Goal: Information Seeking & Learning: Learn about a topic

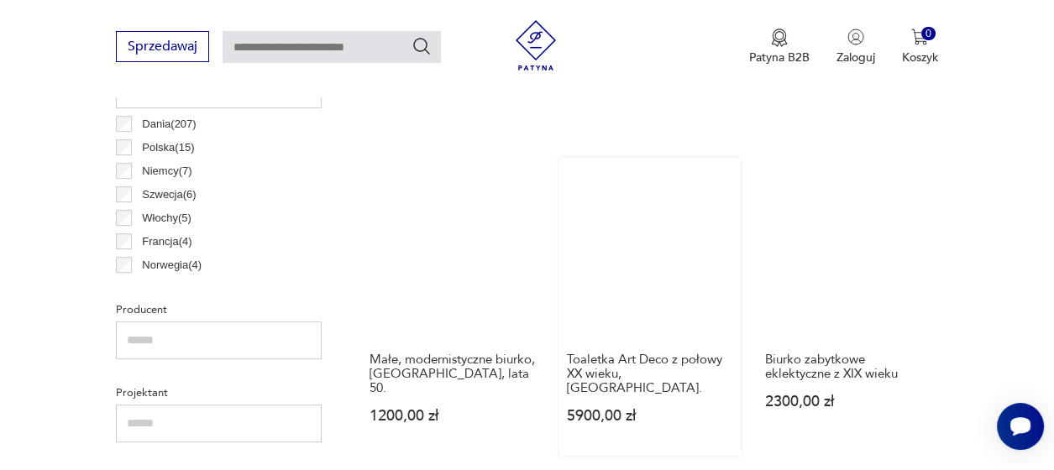
scroll to position [948, 0]
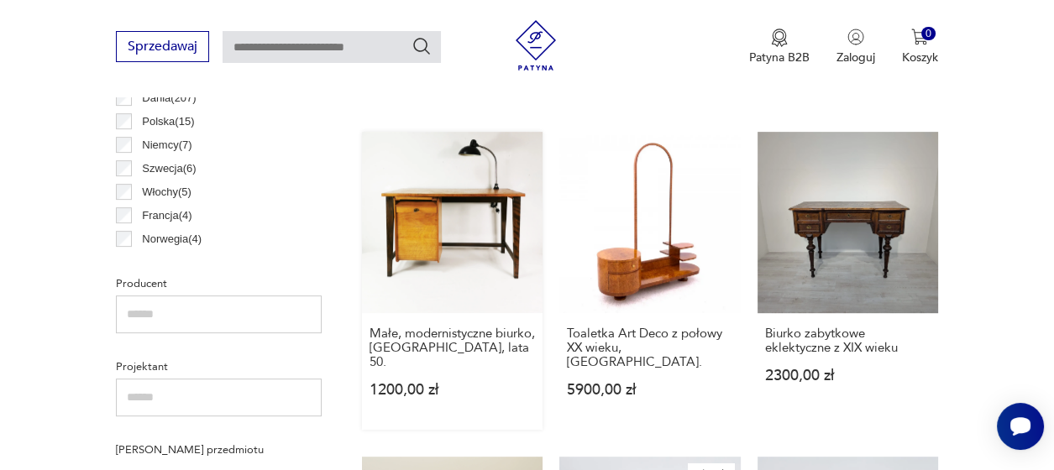
click at [424, 201] on link "Małe, modernistyczne biurko, [GEOGRAPHIC_DATA], lata 50. 1200,00 zł" at bounding box center [452, 280] width 181 height 297
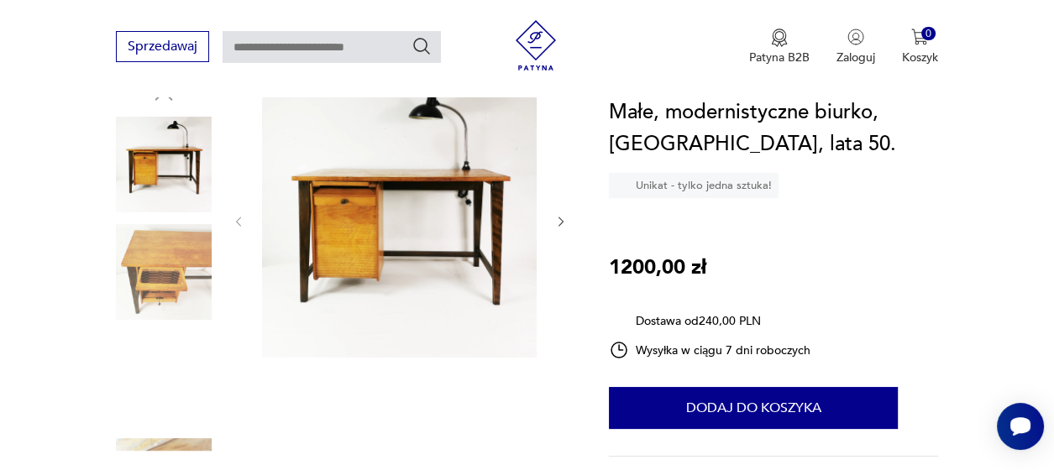
scroll to position [168, 0]
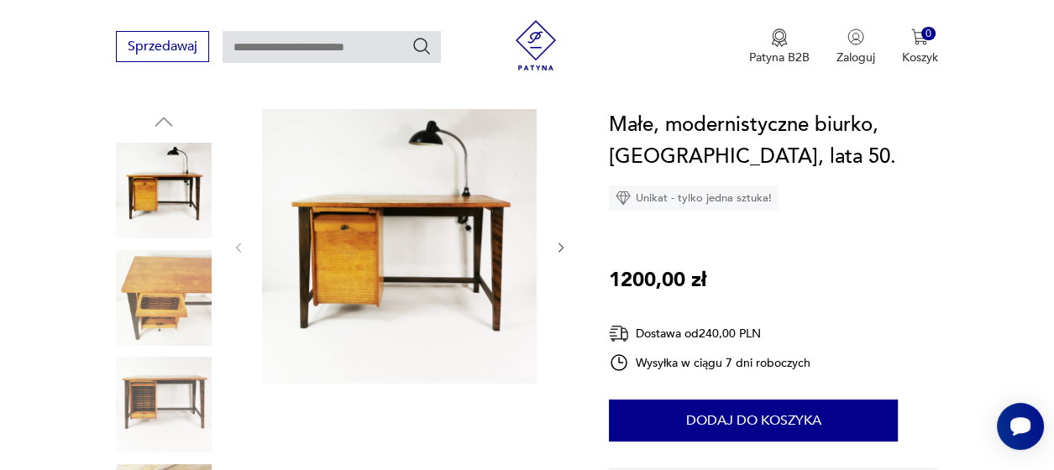
click at [456, 265] on img at bounding box center [399, 246] width 275 height 275
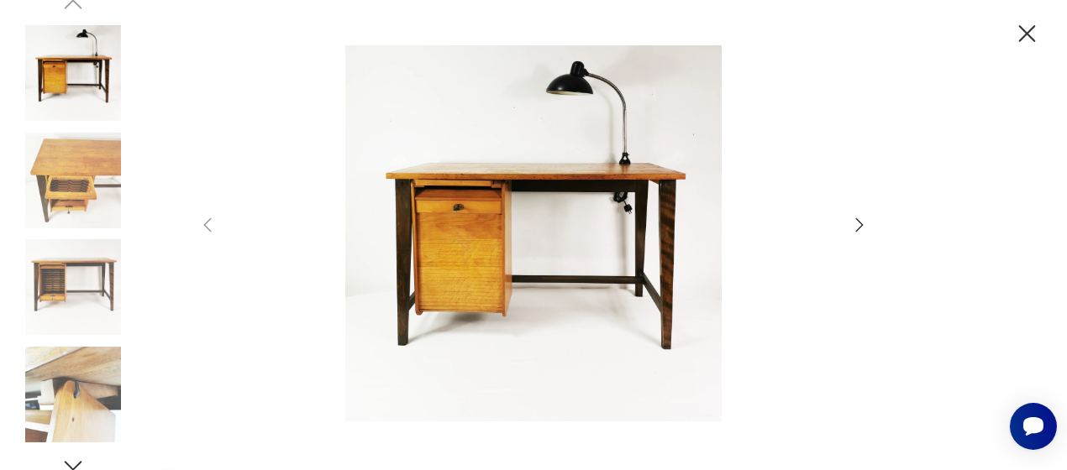
click at [856, 233] on icon "button" at bounding box center [859, 225] width 20 height 20
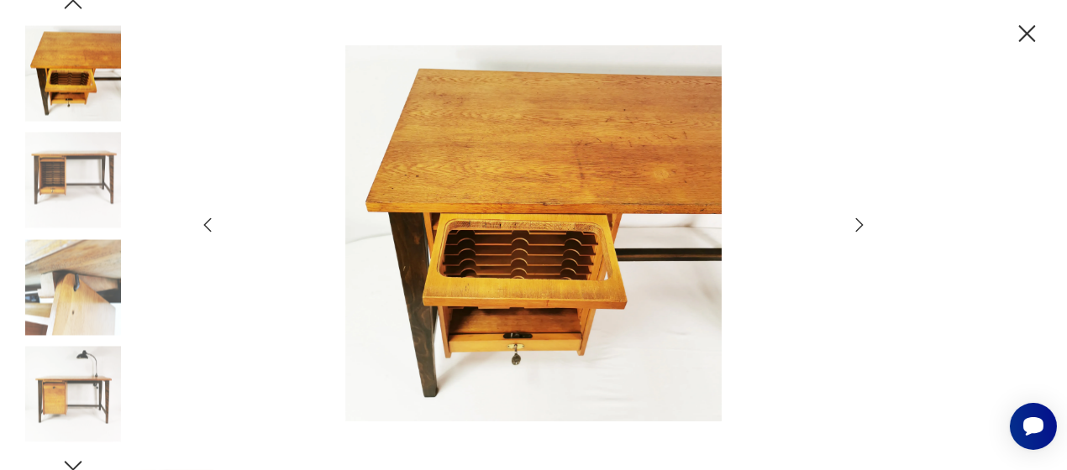
click at [856, 232] on icon "button" at bounding box center [859, 225] width 20 height 20
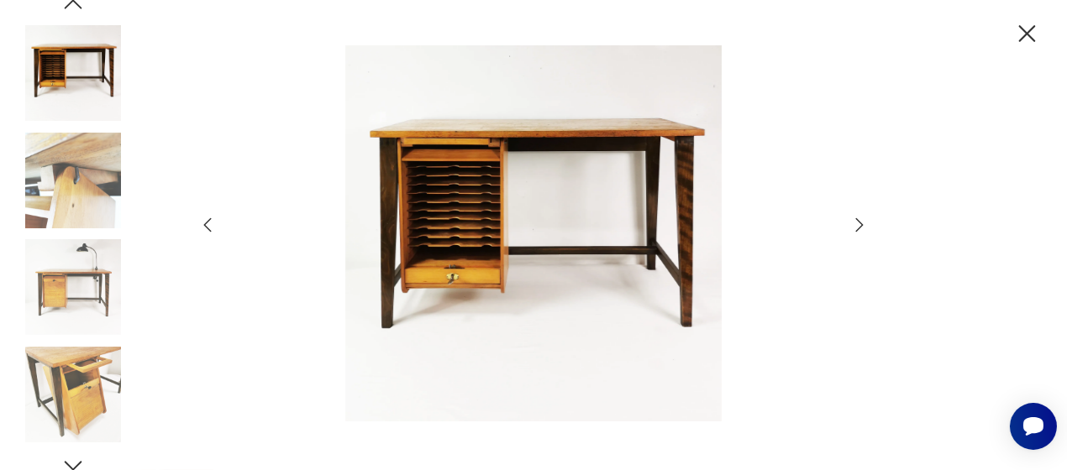
click at [856, 232] on icon "button" at bounding box center [859, 225] width 20 height 20
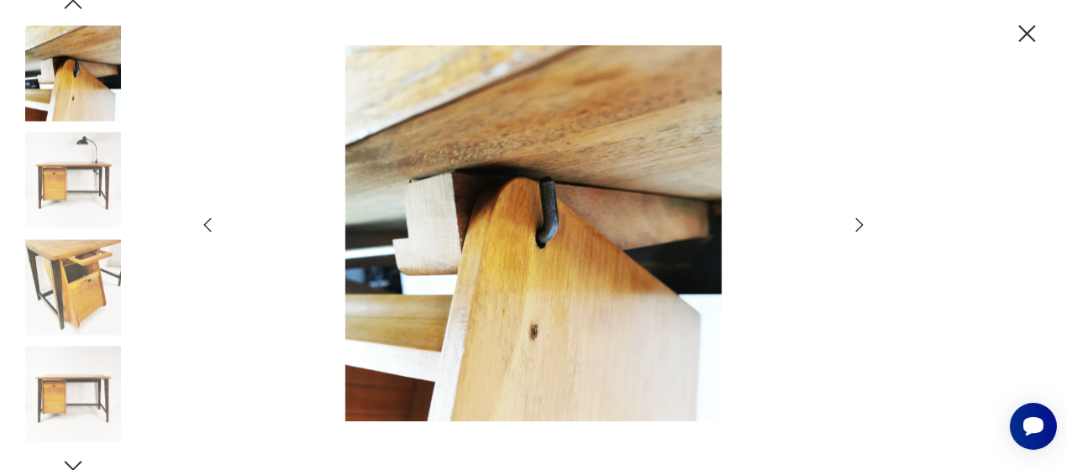
click at [856, 232] on icon "button" at bounding box center [859, 225] width 20 height 20
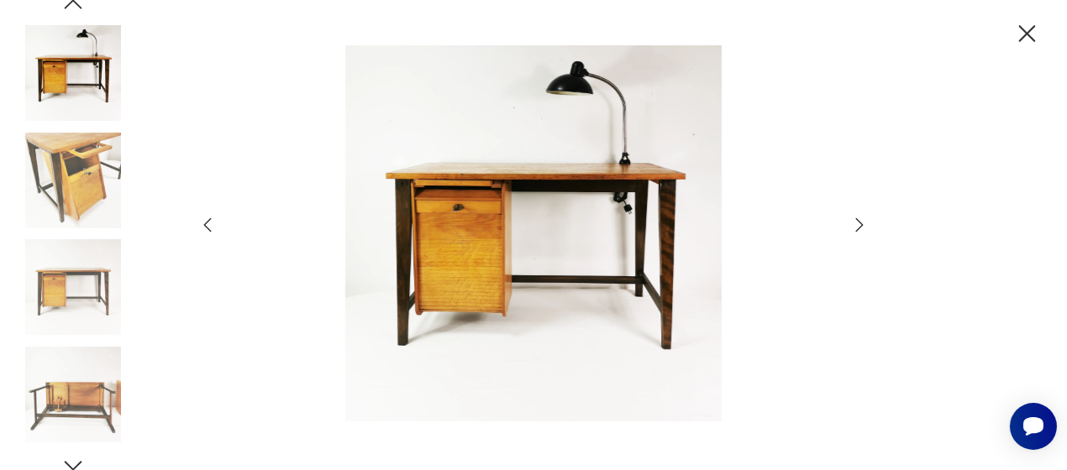
click at [856, 232] on icon "button" at bounding box center [859, 225] width 20 height 20
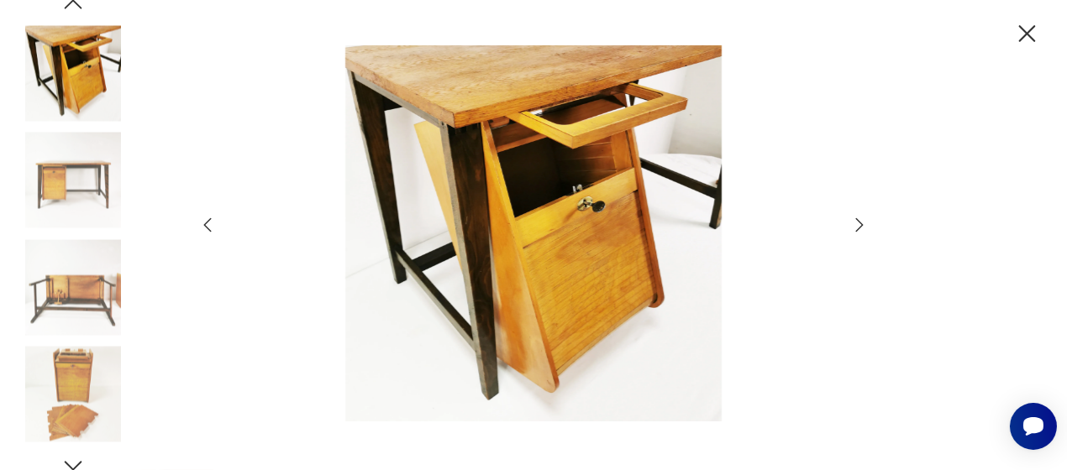
click at [856, 232] on icon "button" at bounding box center [859, 225] width 20 height 20
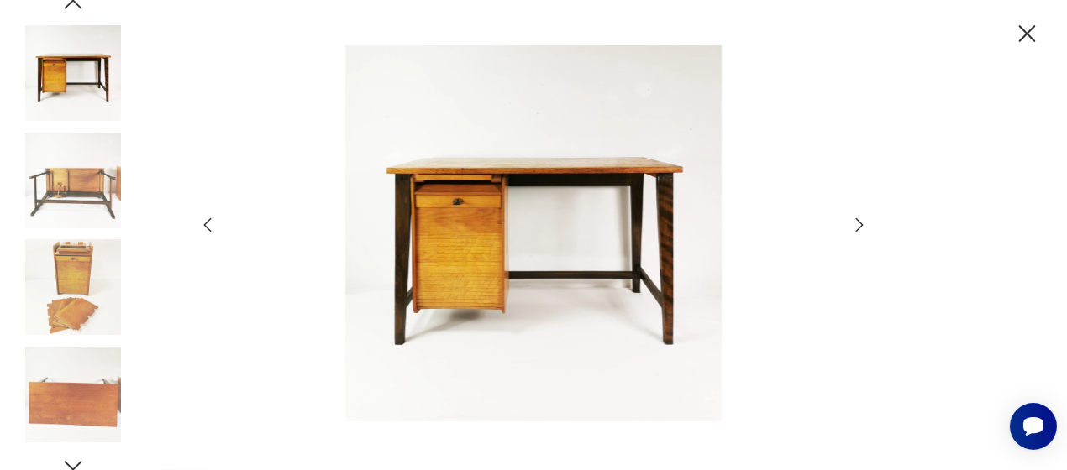
click at [856, 232] on icon "button" at bounding box center [859, 225] width 20 height 20
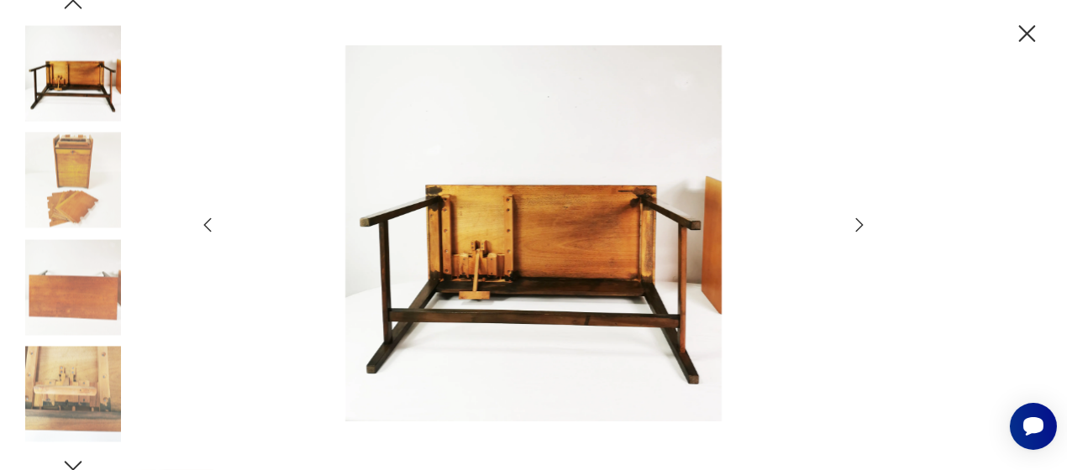
click at [856, 232] on icon "button" at bounding box center [859, 225] width 20 height 20
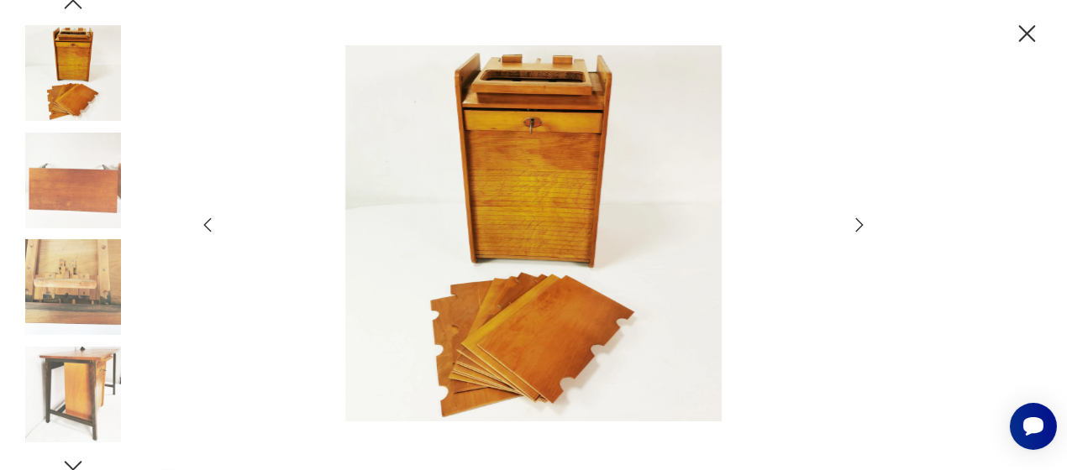
click at [856, 232] on icon "button" at bounding box center [859, 225] width 20 height 20
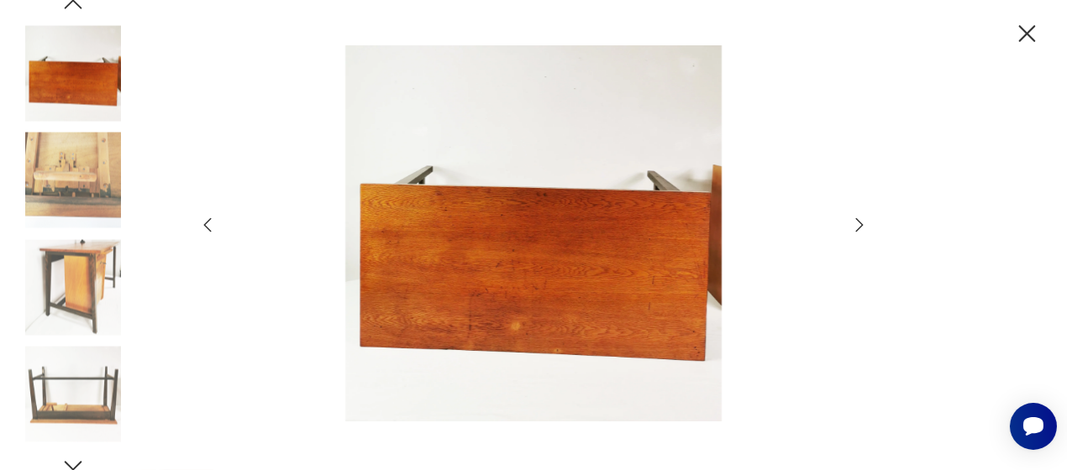
click at [856, 232] on icon "button" at bounding box center [859, 225] width 20 height 20
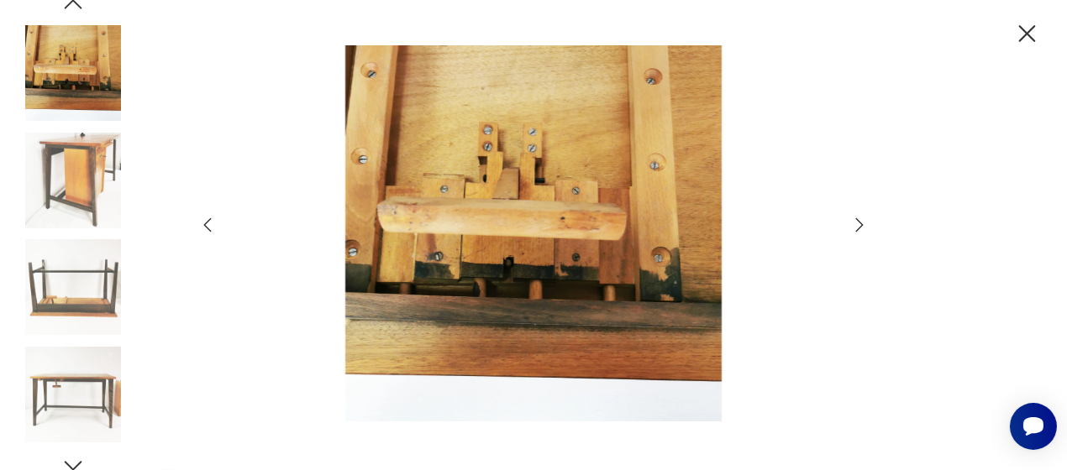
click at [856, 232] on icon "button" at bounding box center [859, 225] width 20 height 20
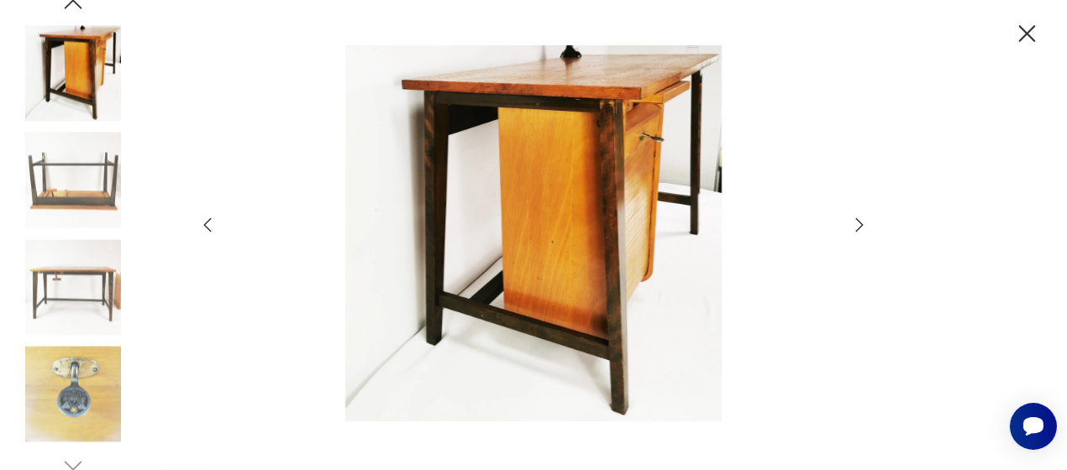
click at [856, 232] on icon "button" at bounding box center [859, 225] width 20 height 20
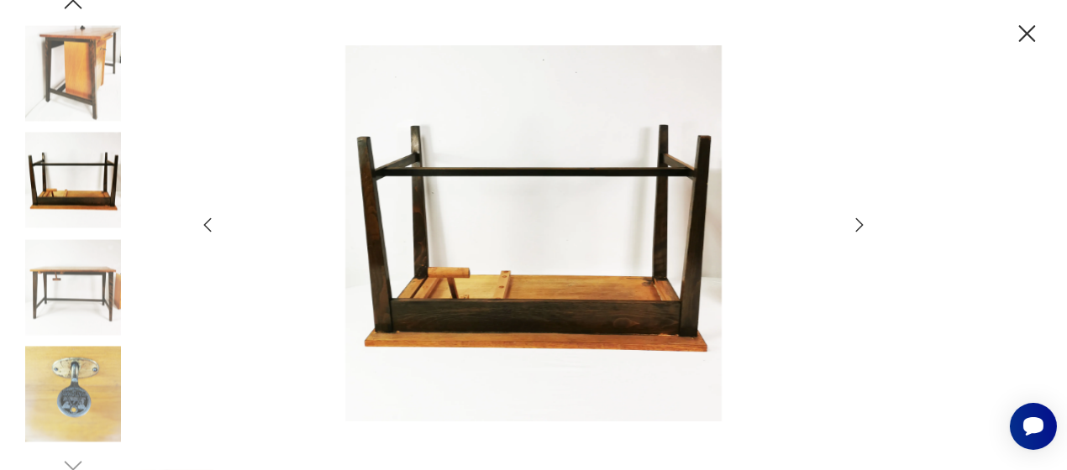
click at [856, 232] on icon "button" at bounding box center [859, 225] width 20 height 20
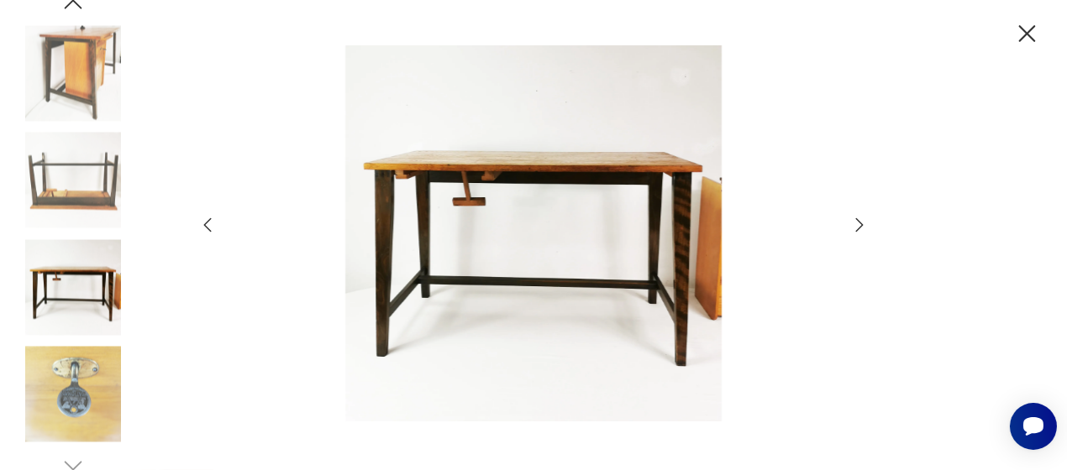
click at [856, 232] on icon "button" at bounding box center [859, 225] width 20 height 20
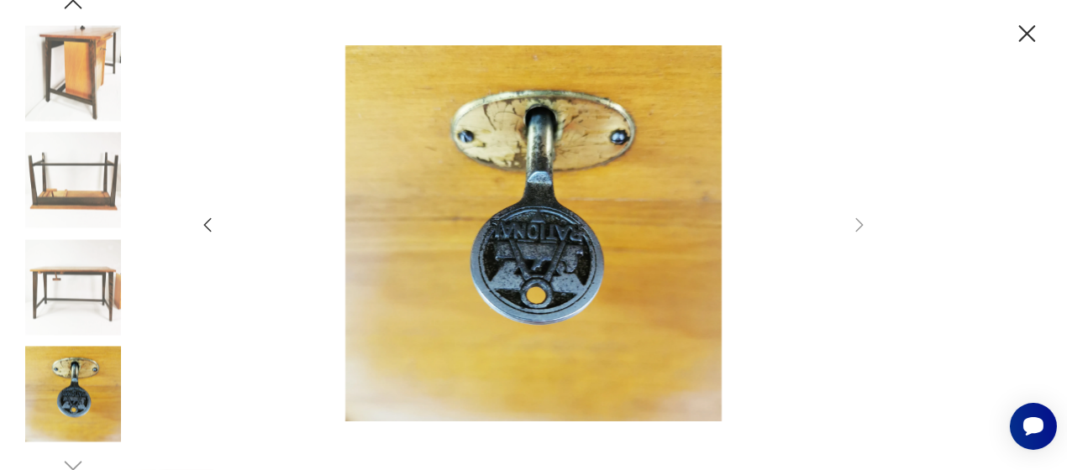
click at [1029, 35] on icon "button" at bounding box center [1027, 33] width 17 height 17
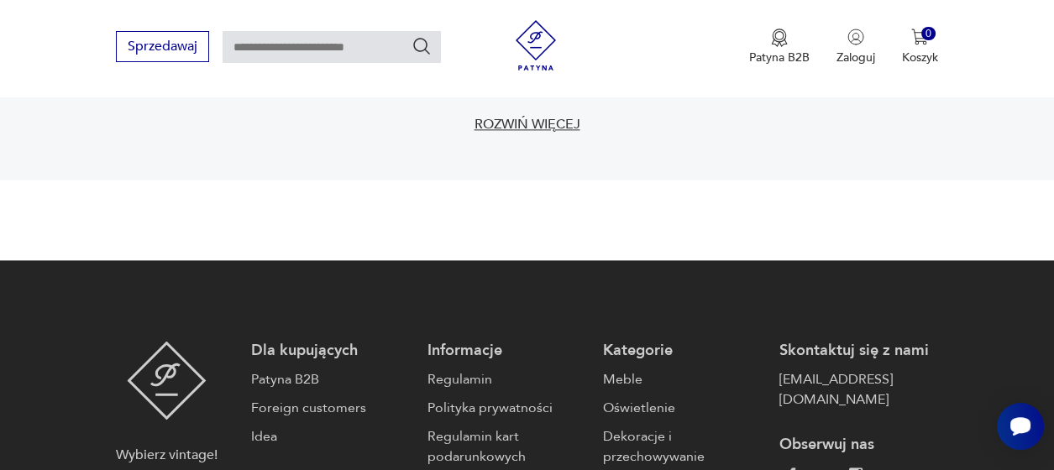
scroll to position [2986, 0]
